Goal: Find specific page/section: Find specific page/section

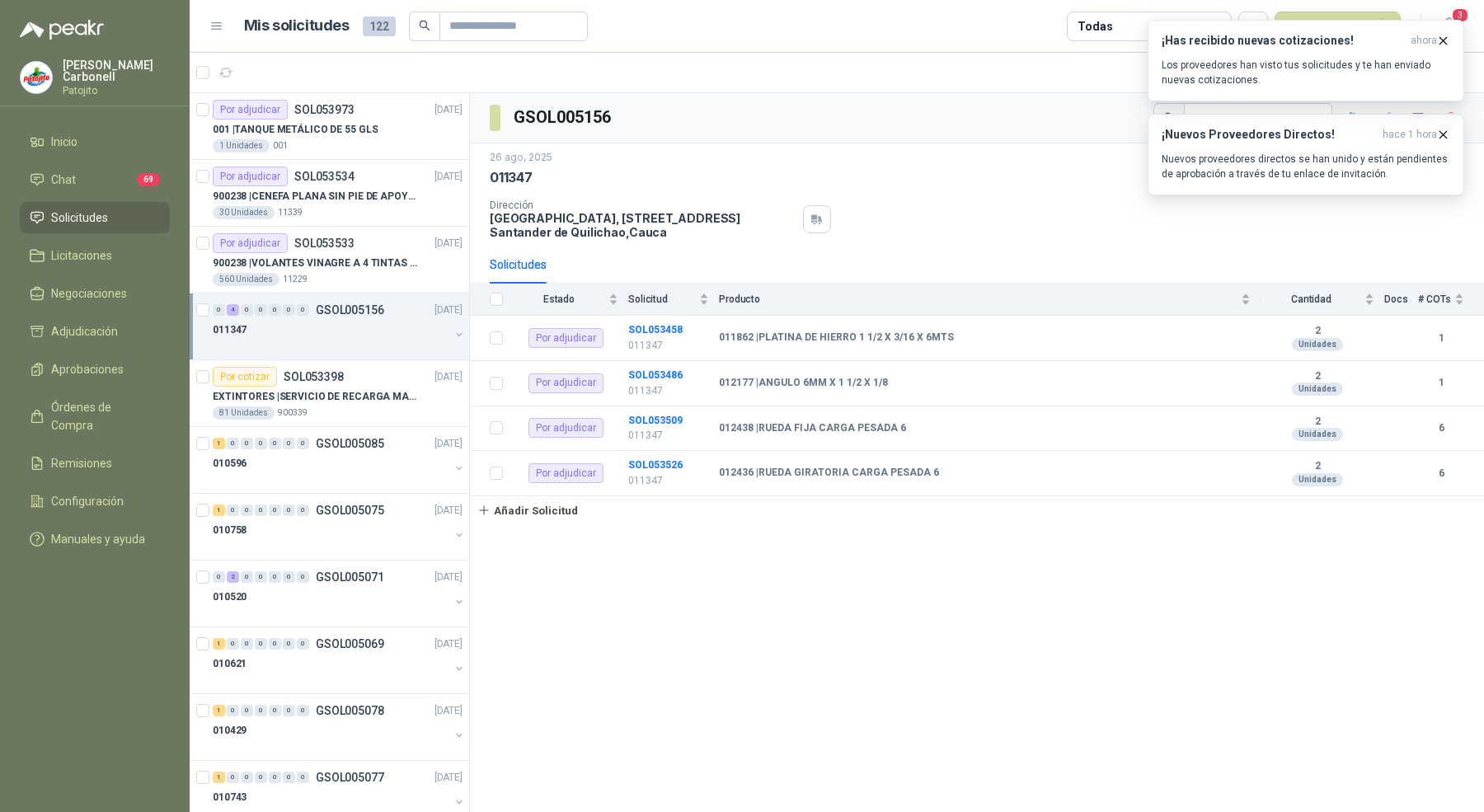
click at [338, 306] on p "GSOL005156" at bounding box center [350, 309] width 69 height 12
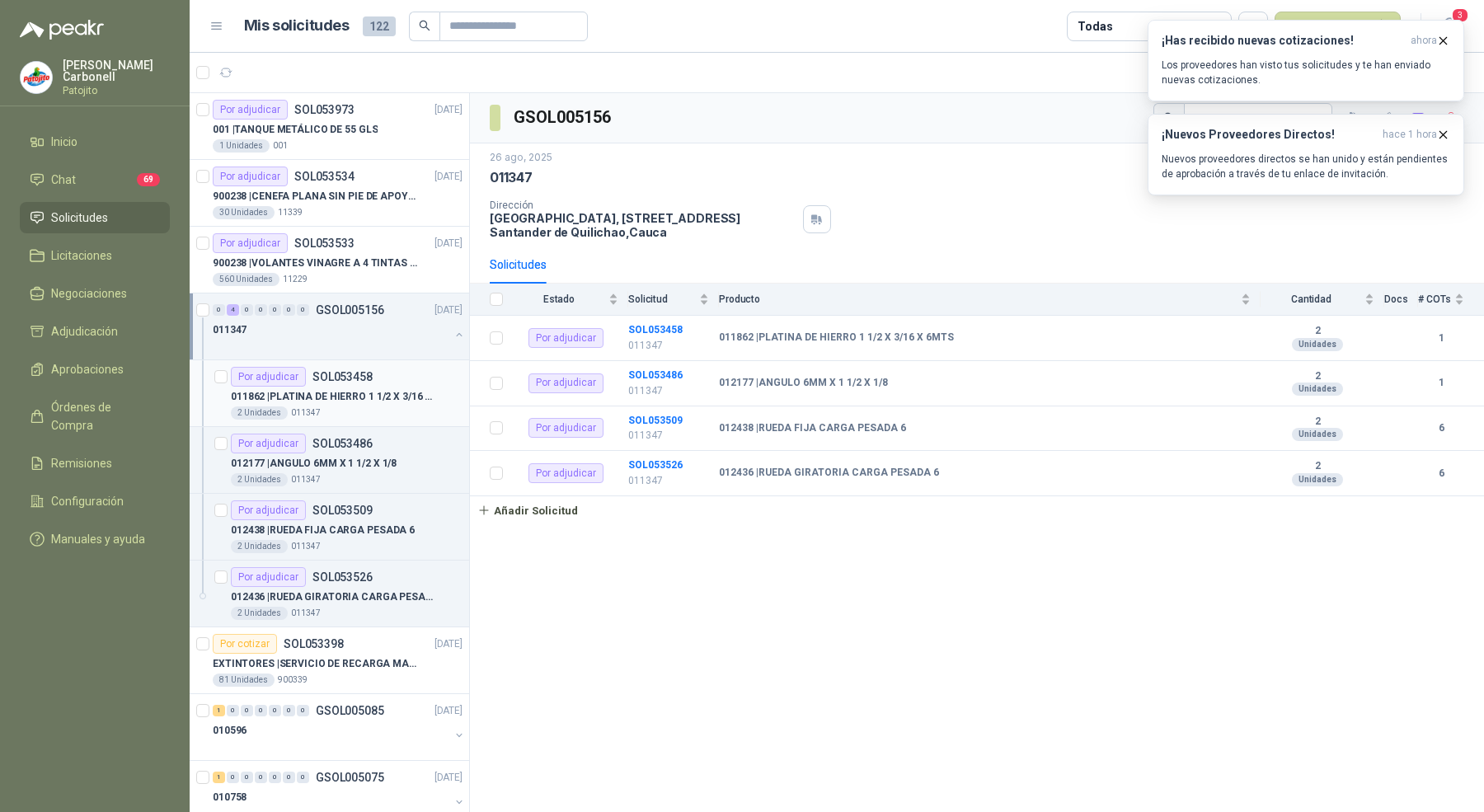
click at [352, 402] on p "011862 | PLATINA DE HIERRO 1 1/2 X 3/16 X 6MTS" at bounding box center [334, 397] width 206 height 16
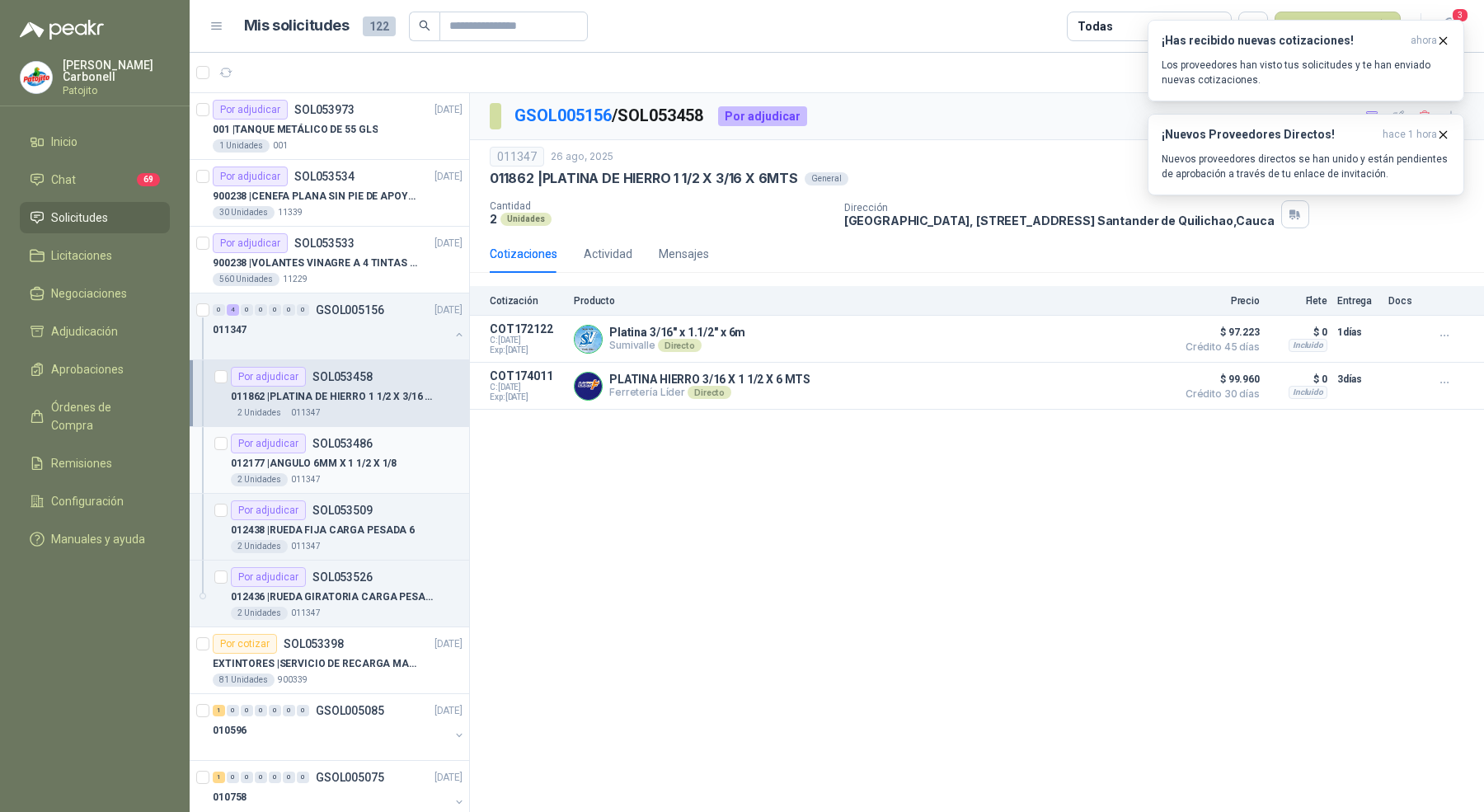
click at [361, 478] on div "2 Unidades 011347" at bounding box center [346, 479] width 232 height 13
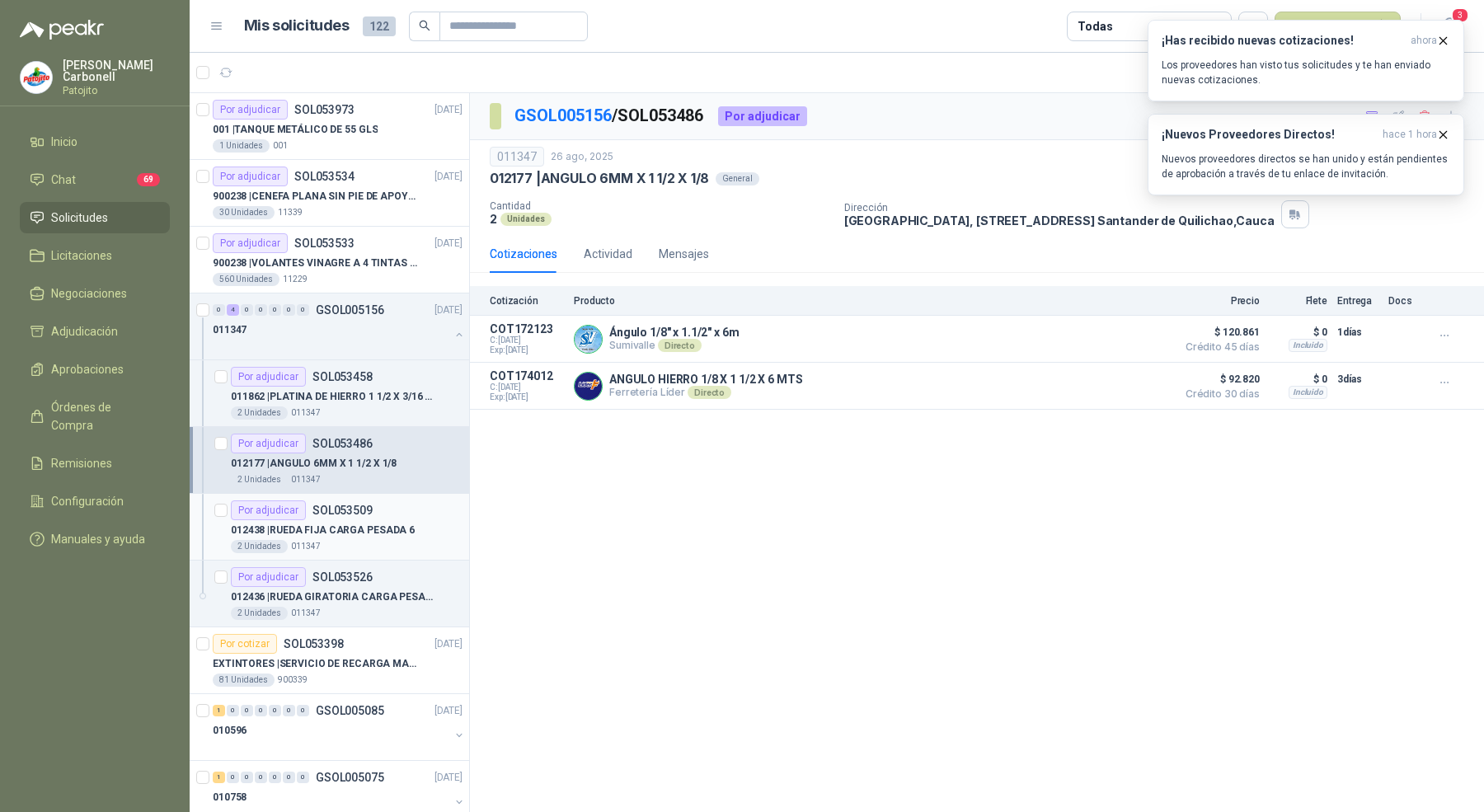
click at [363, 540] on div "2 Unidades 011347" at bounding box center [346, 546] width 232 height 13
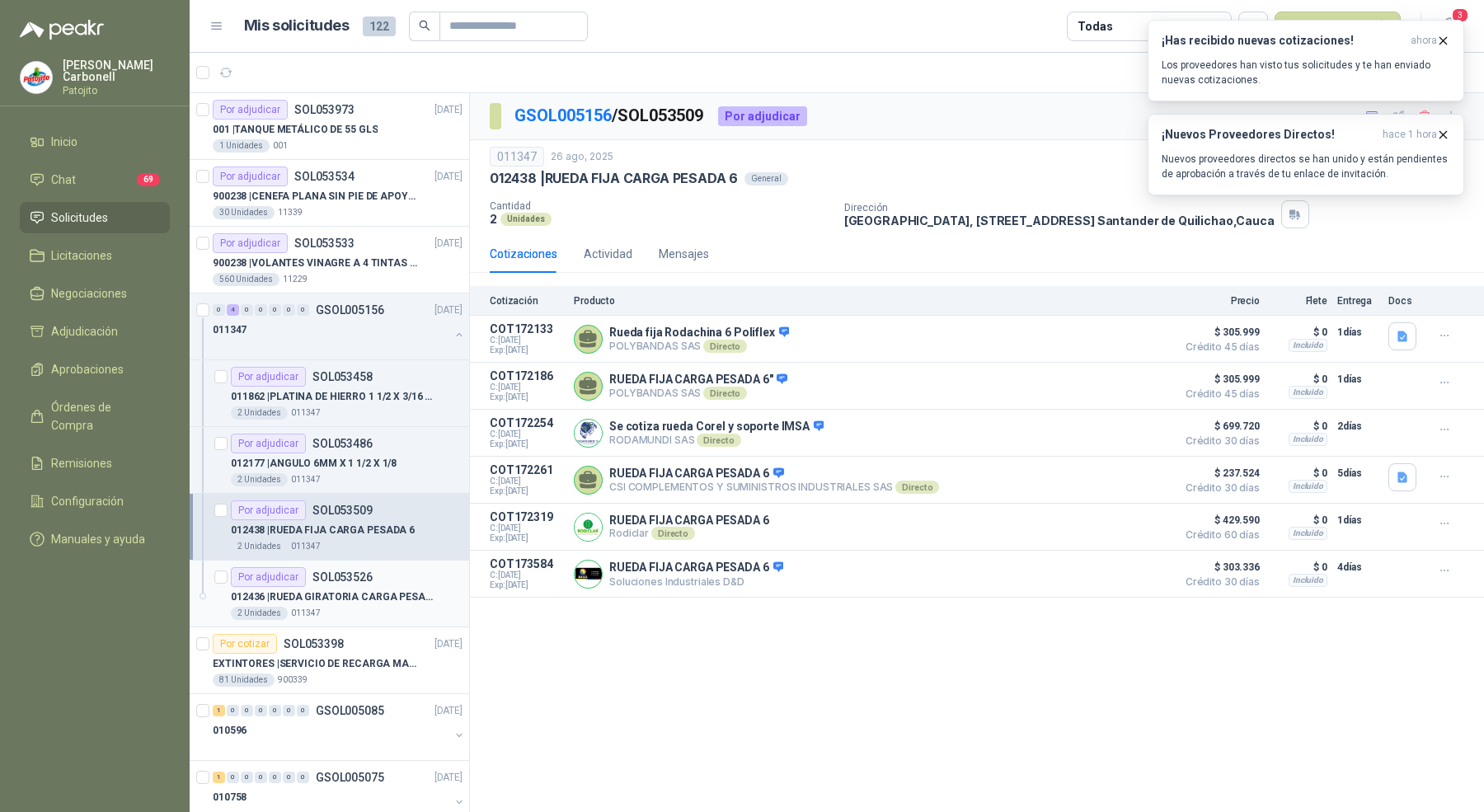
click at [374, 580] on div "Por adjudicar SOL053526" at bounding box center [346, 577] width 232 height 20
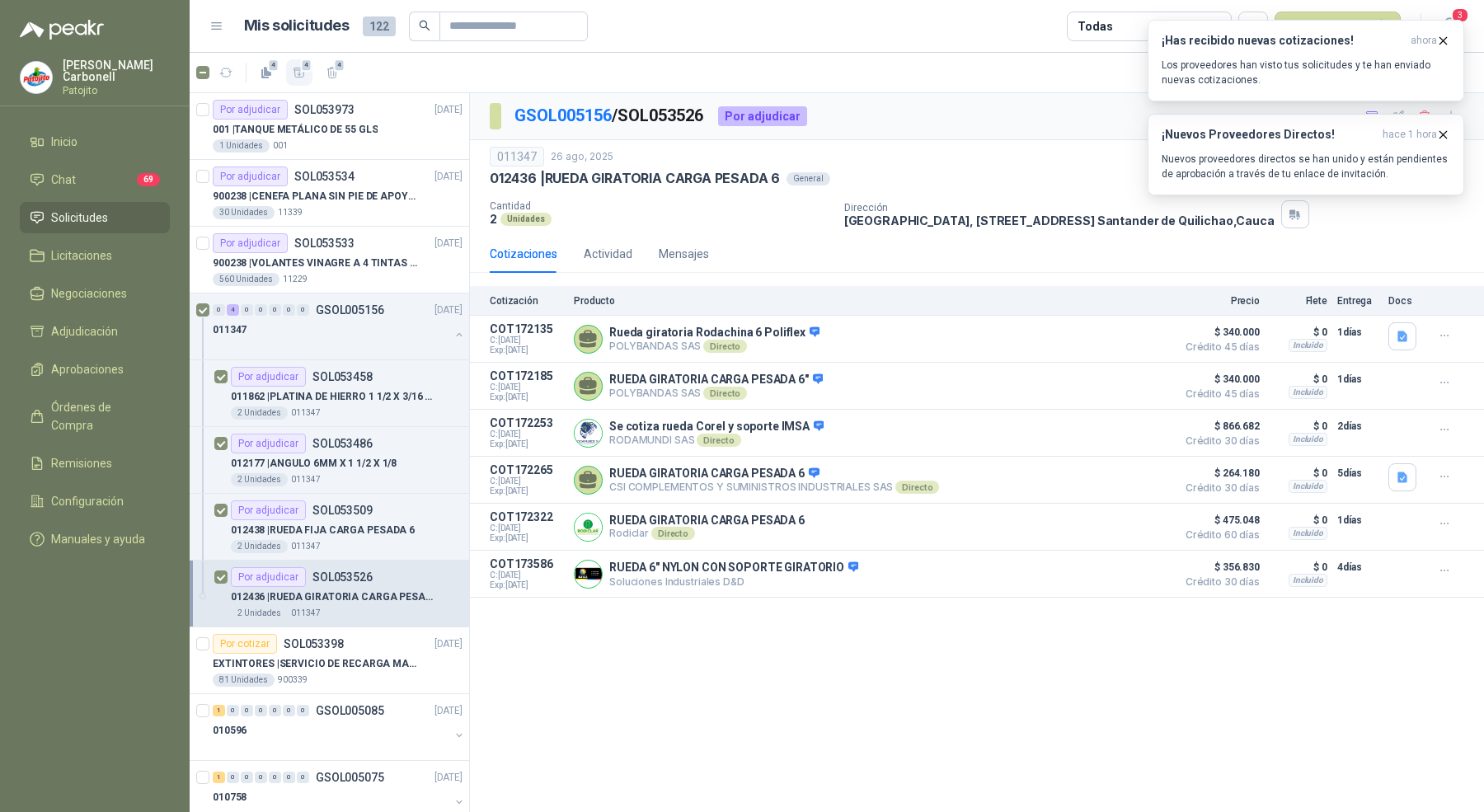
click at [299, 71] on icon "button" at bounding box center [299, 72] width 12 height 9
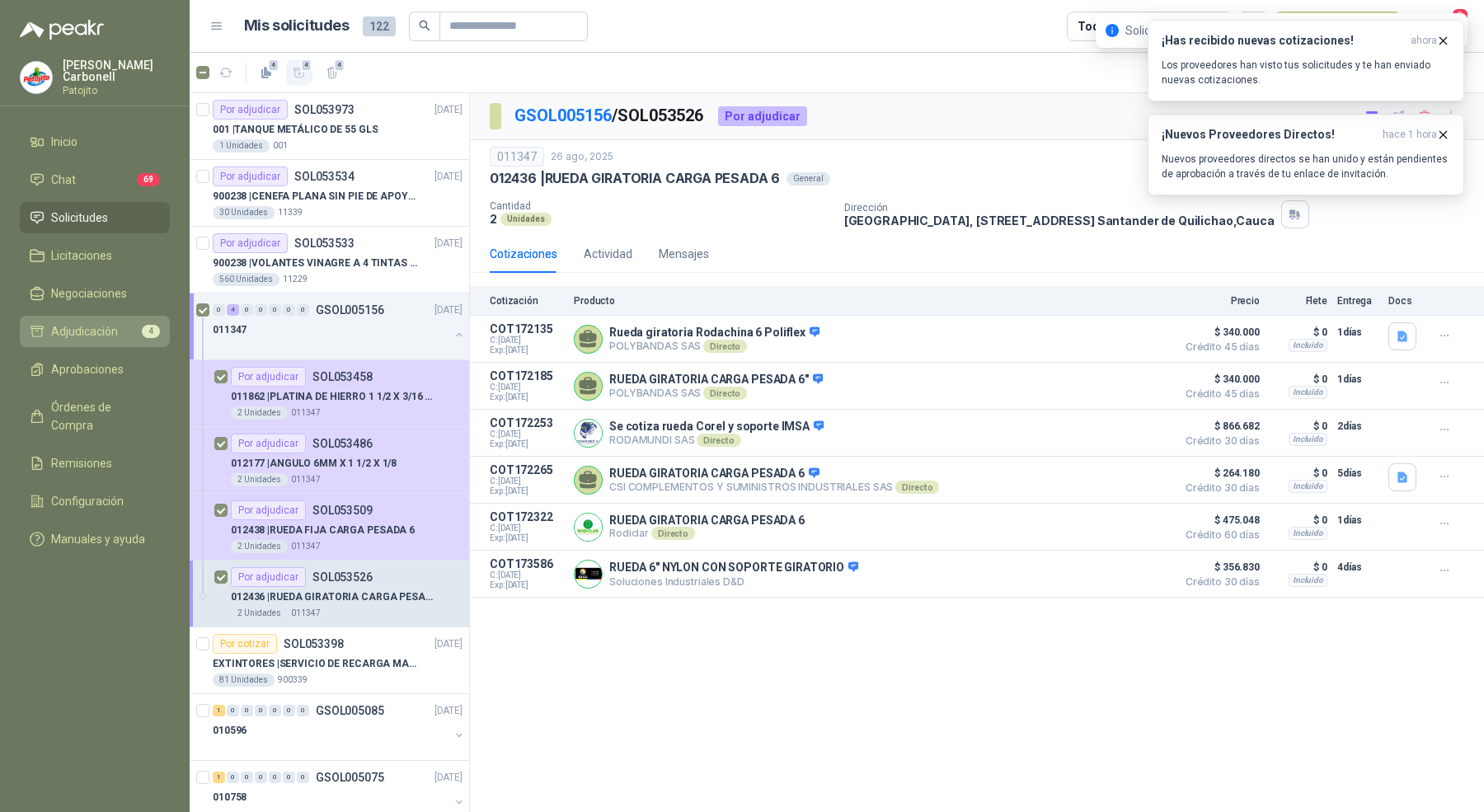
click at [118, 334] on li "Adjudicación 4" at bounding box center [95, 331] width 131 height 18
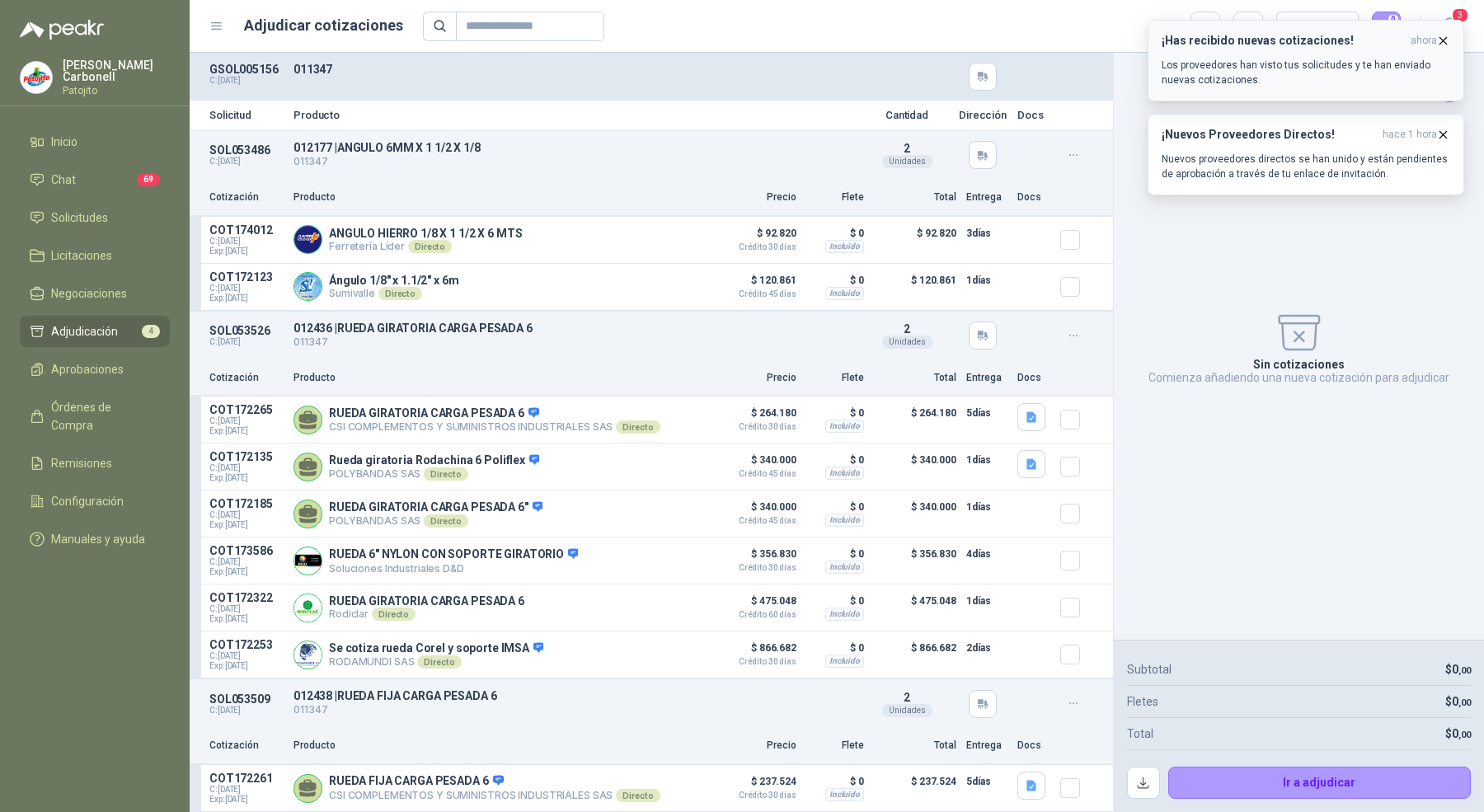
click at [1447, 43] on icon "button" at bounding box center [1444, 41] width 14 height 14
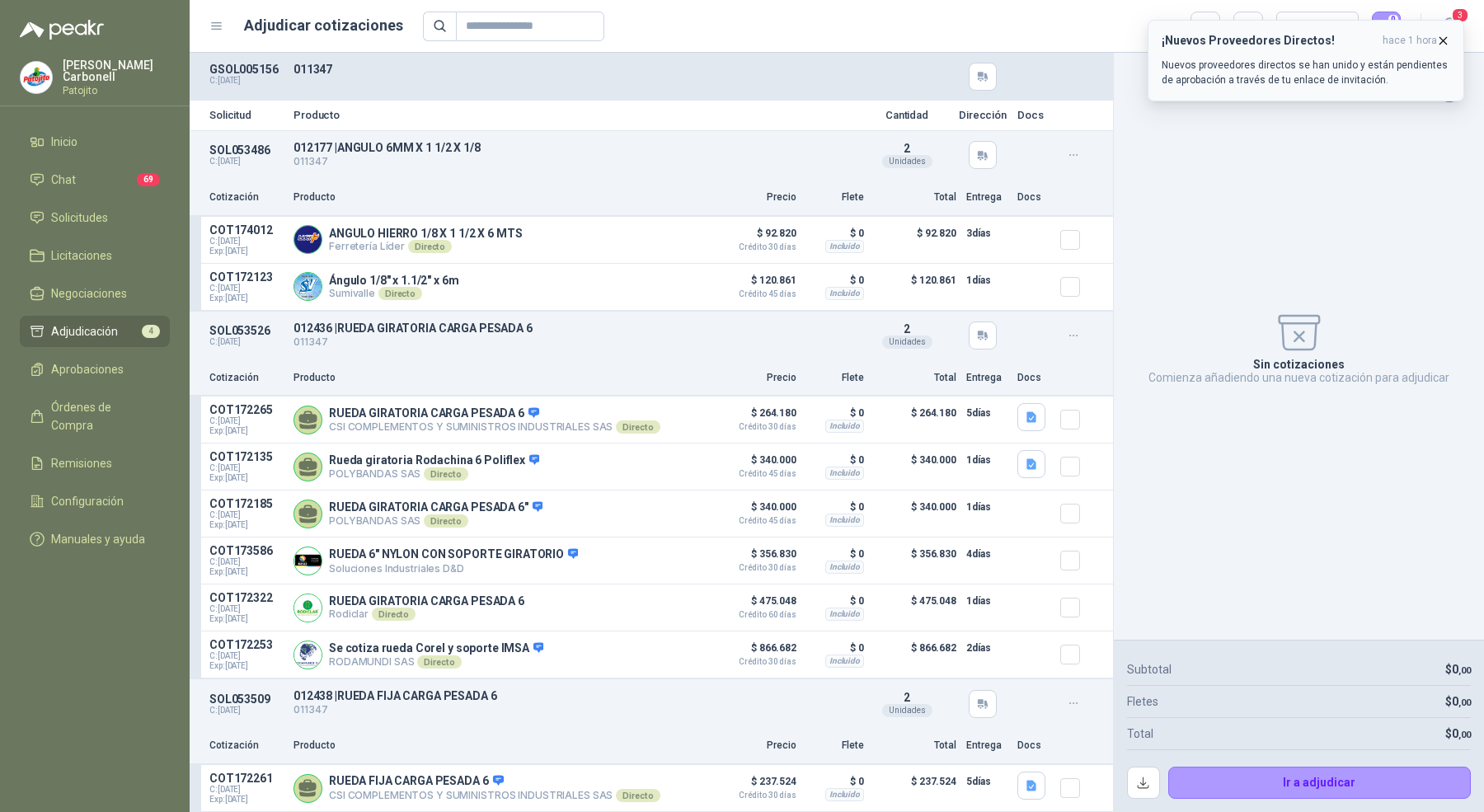
click at [1445, 40] on icon "button" at bounding box center [1443, 39] width 6 height 6
click at [1246, 24] on button "button" at bounding box center [1248, 26] width 30 height 30
